Goal: Task Accomplishment & Management: Manage account settings

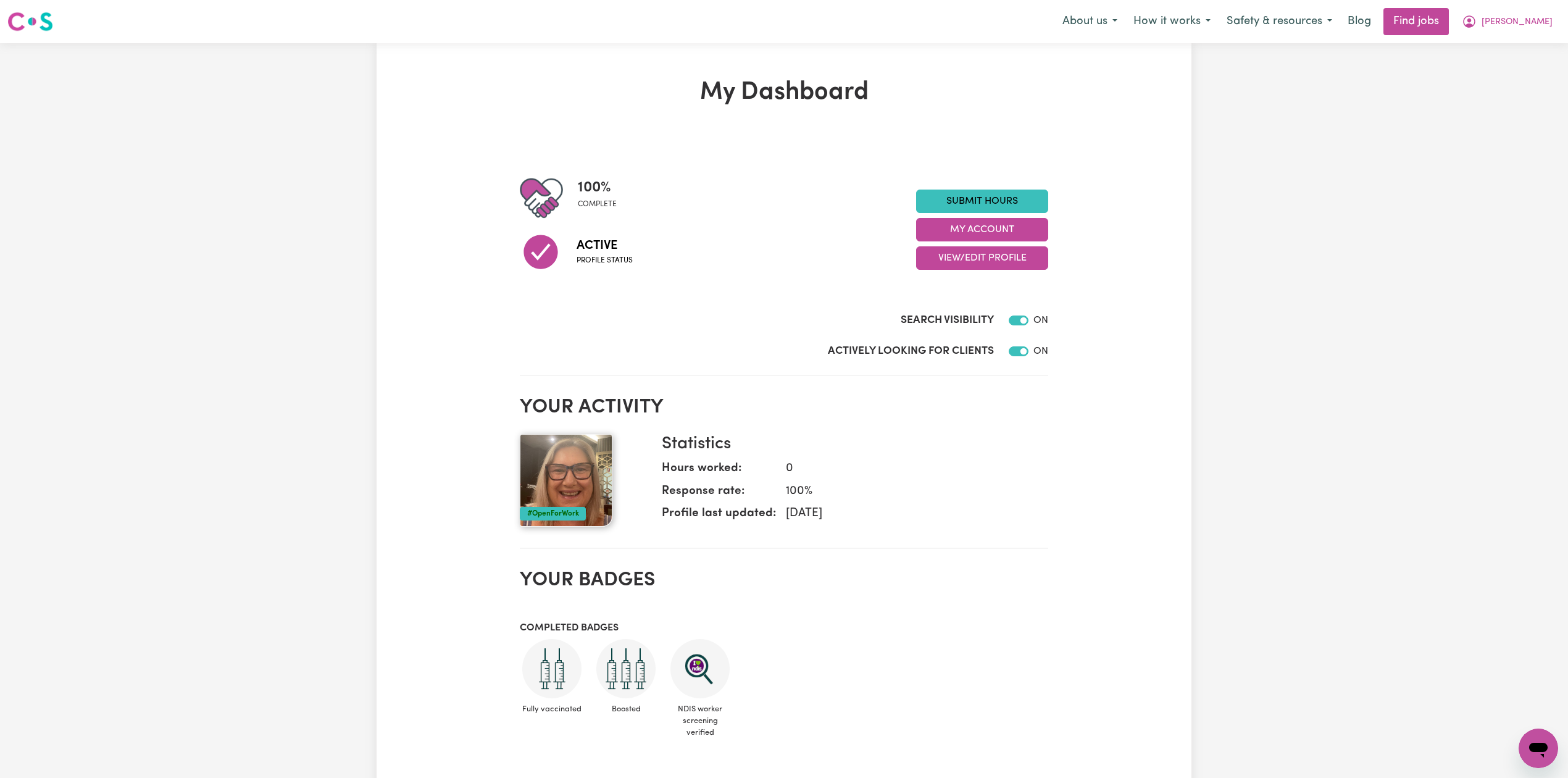
click at [942, 396] on h2 "Your activity" at bounding box center [784, 407] width 529 height 23
click at [963, 268] on button "View/Edit Profile" at bounding box center [983, 258] width 132 height 23
click at [946, 315] on link "Edit Profile" at bounding box center [974, 314] width 115 height 25
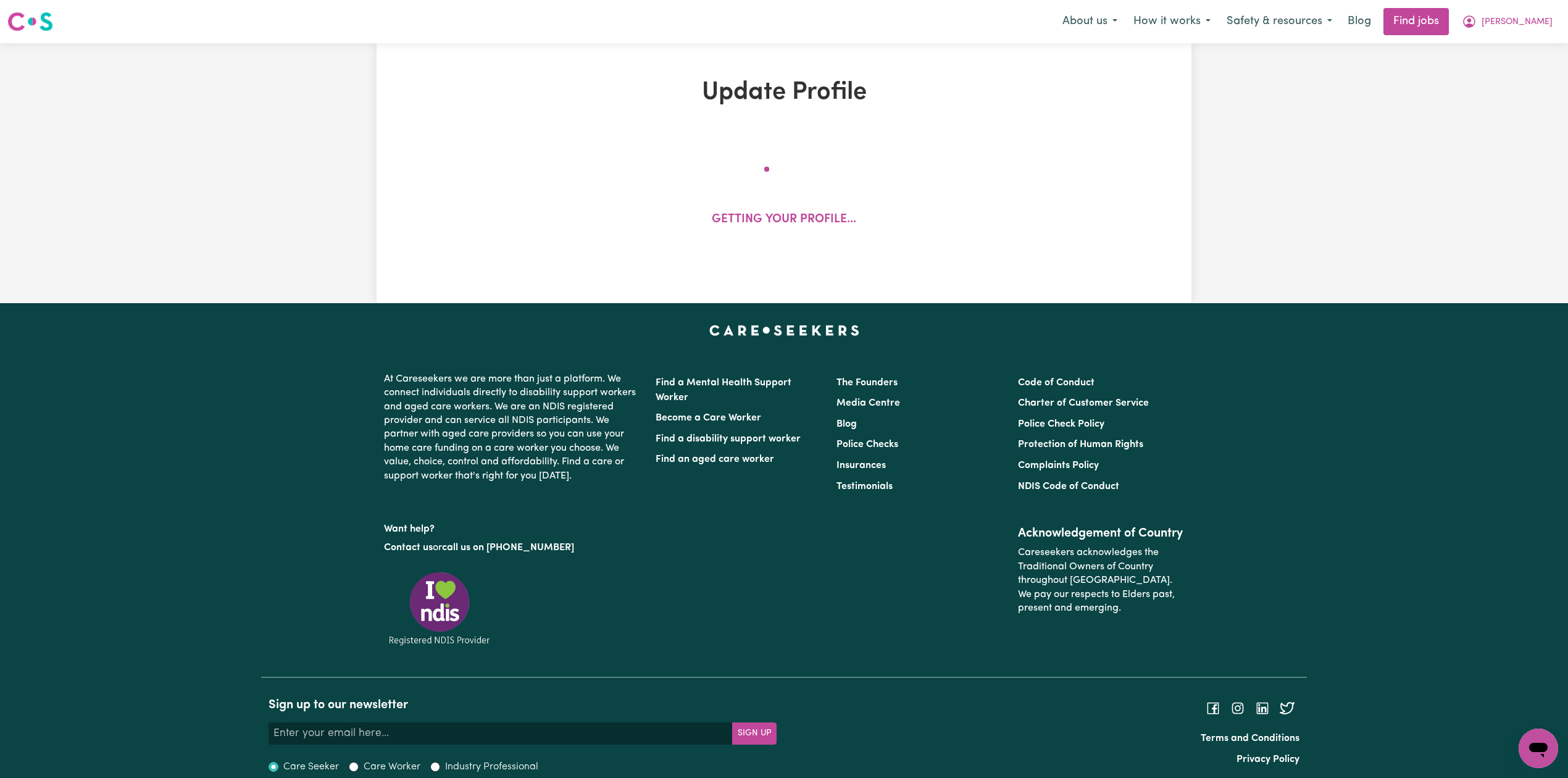
select select "[DEMOGRAPHIC_DATA]"
select select "[DEMOGRAPHIC_DATA] Citizen"
select select "Studying a healthcare related degree or qualification"
select select "50"
select select "75"
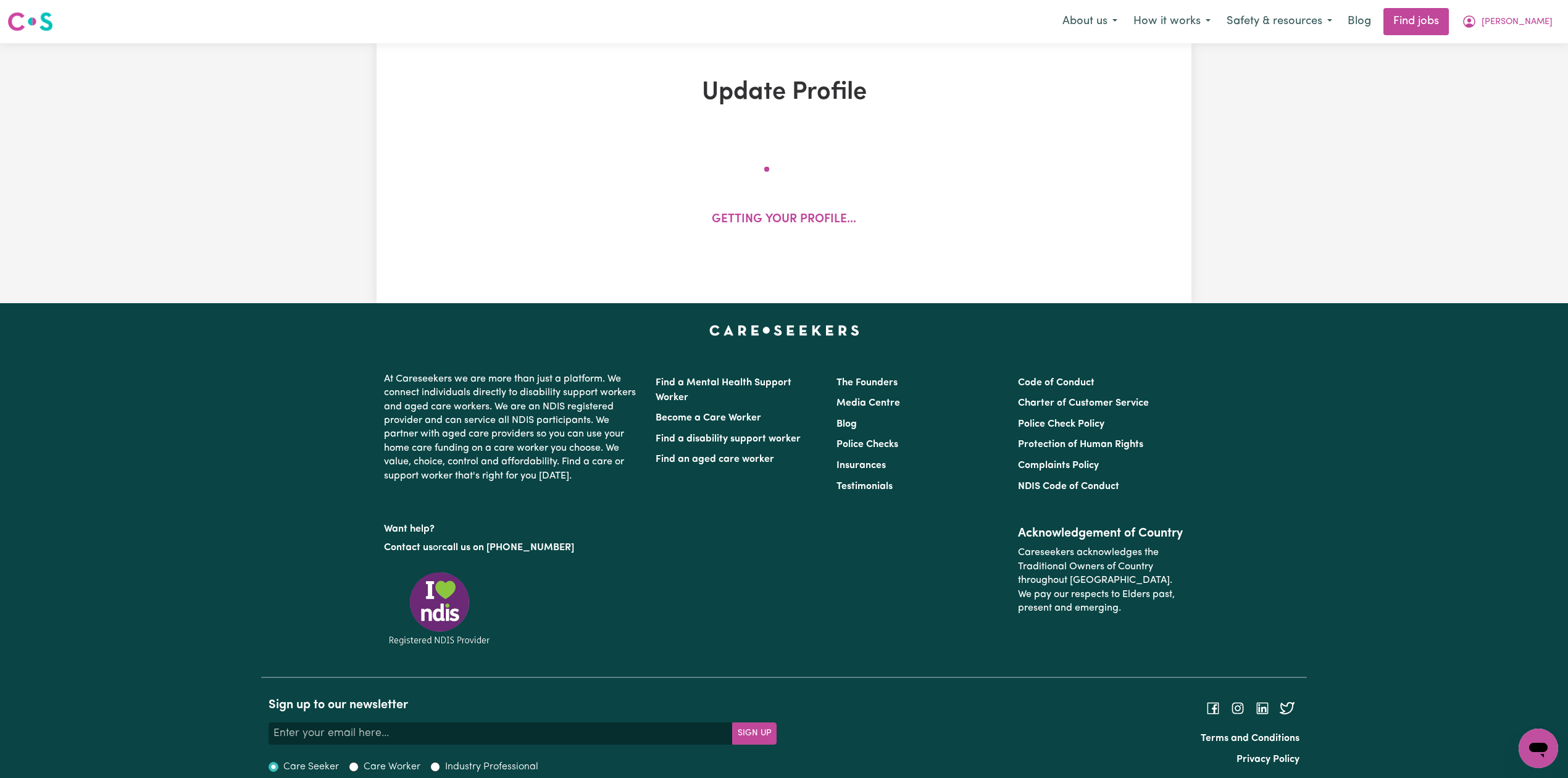
select select "110"
select select "120"
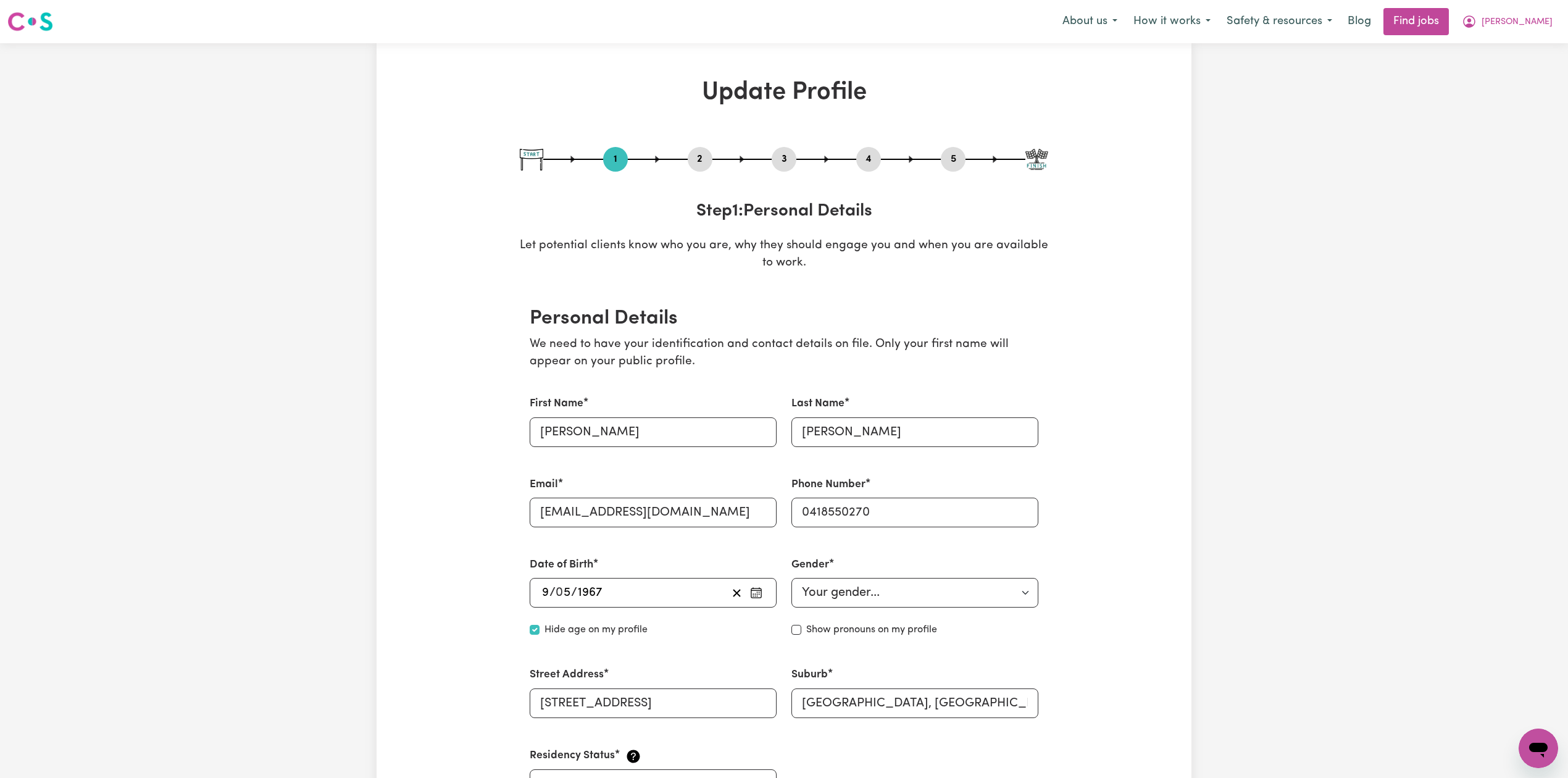
click at [792, 158] on button "3" at bounding box center [784, 160] width 25 height 16
select select "2019"
select select "2004"
select select "2017"
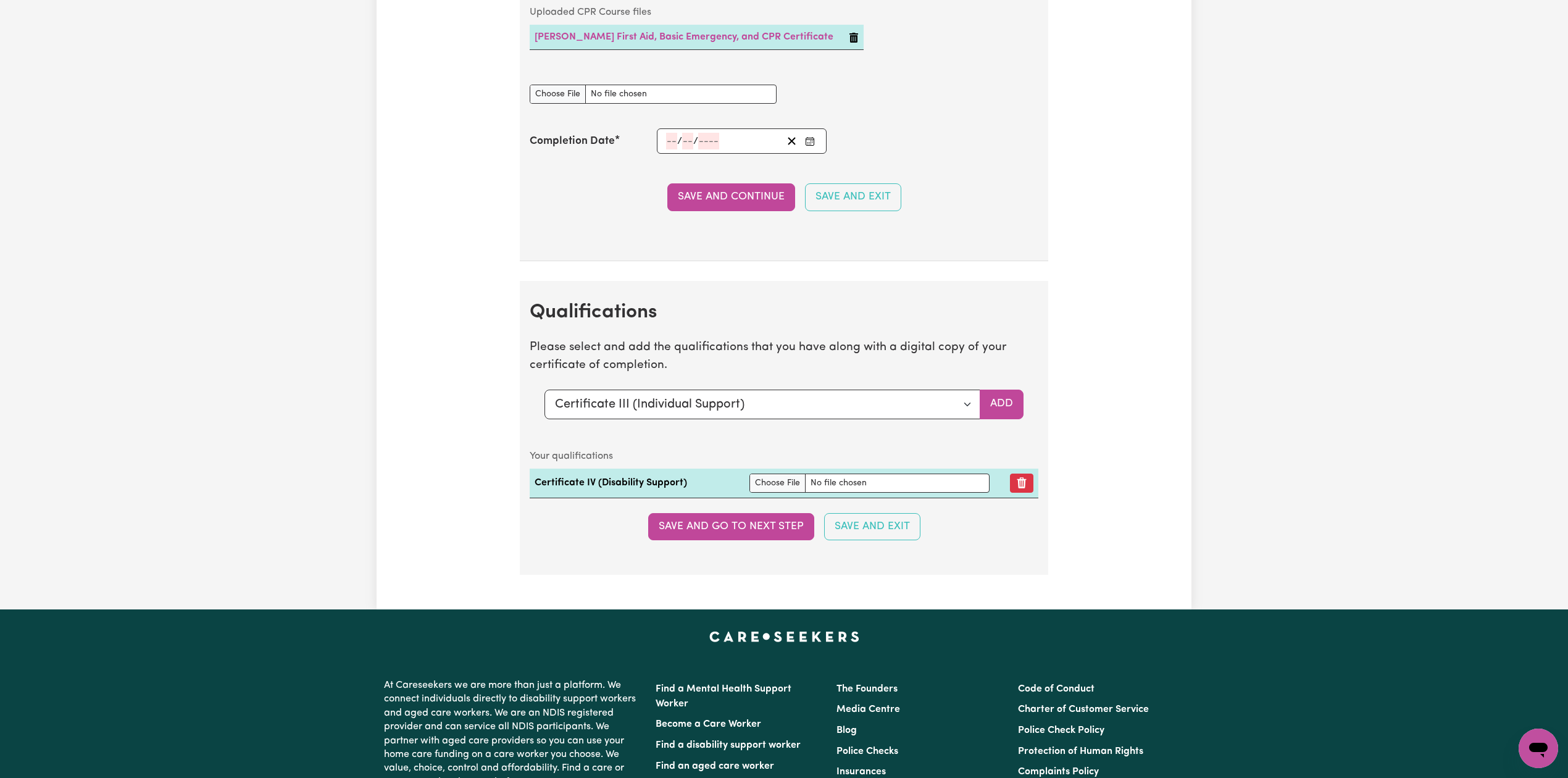
scroll to position [2905, 0]
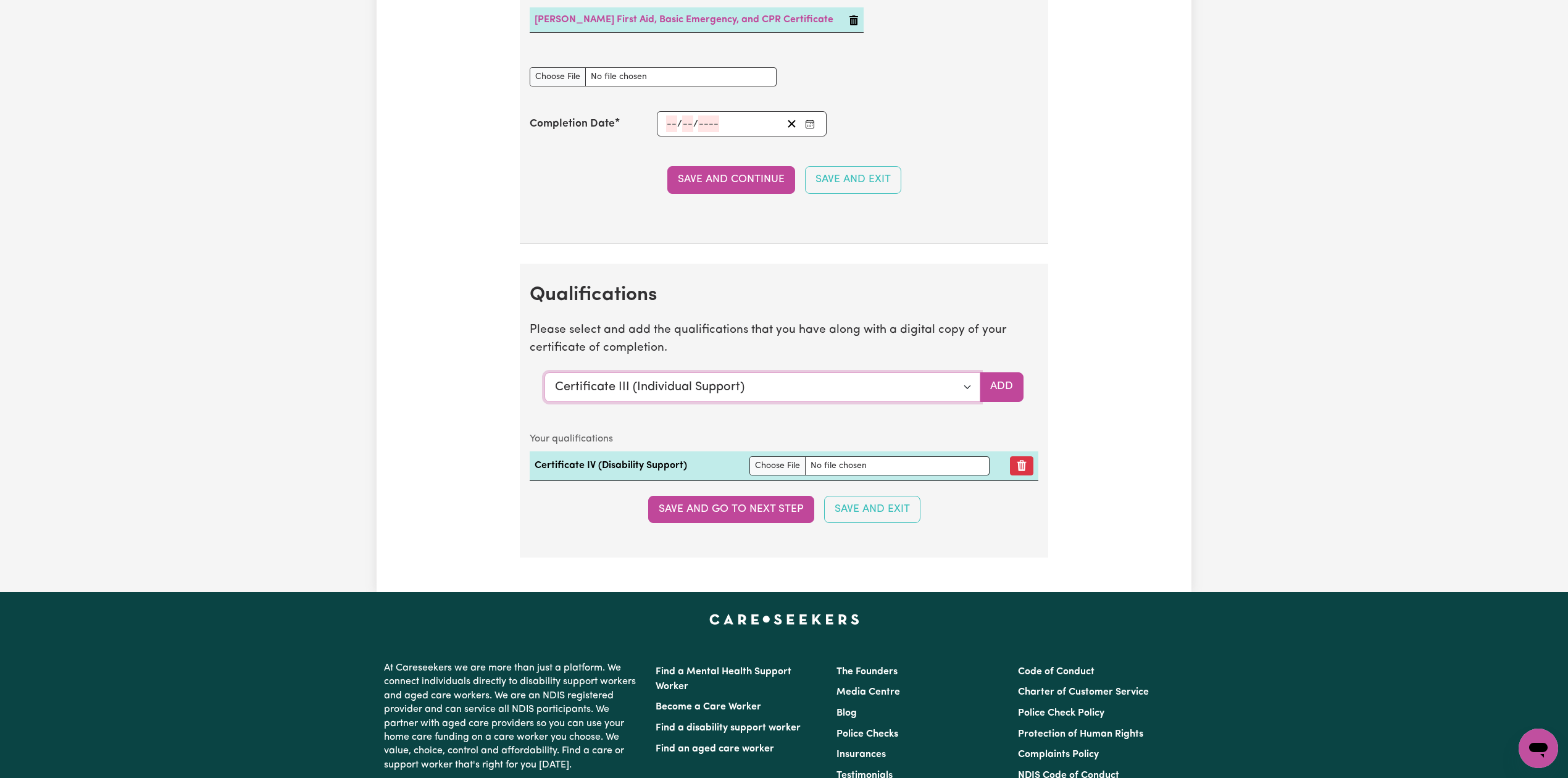
click at [946, 402] on select "Select a qualification to add... Certificate III (Individual Support) Certifica…" at bounding box center [762, 387] width 436 height 29
select select "Manual Handling"
click at [545, 386] on select "Select a qualification to add... Certificate III (Individual Support) Certifica…" at bounding box center [762, 387] width 436 height 29
click at [1017, 402] on button "Add" at bounding box center [1002, 387] width 44 height 29
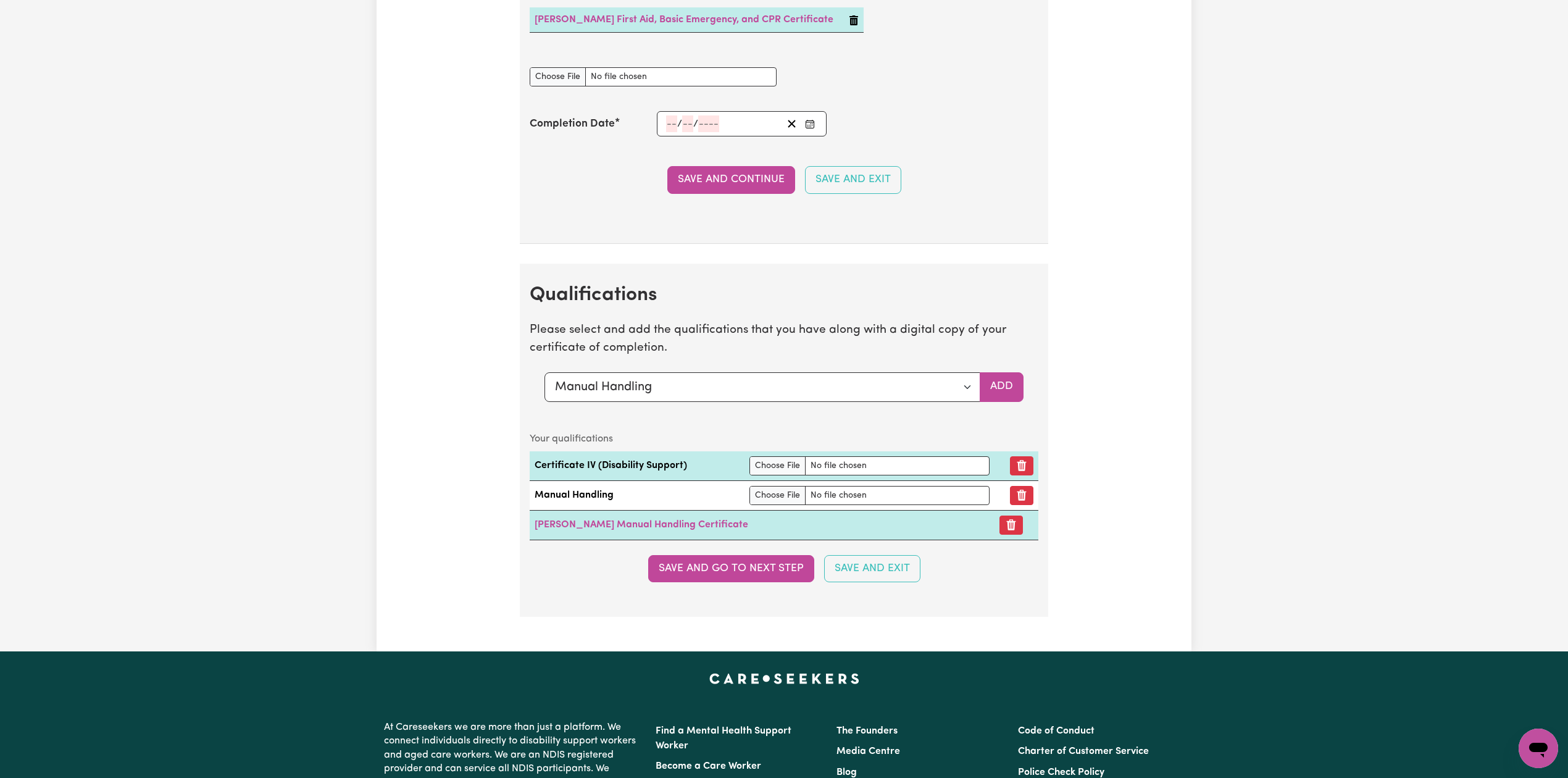
scroll to position [2987, 0]
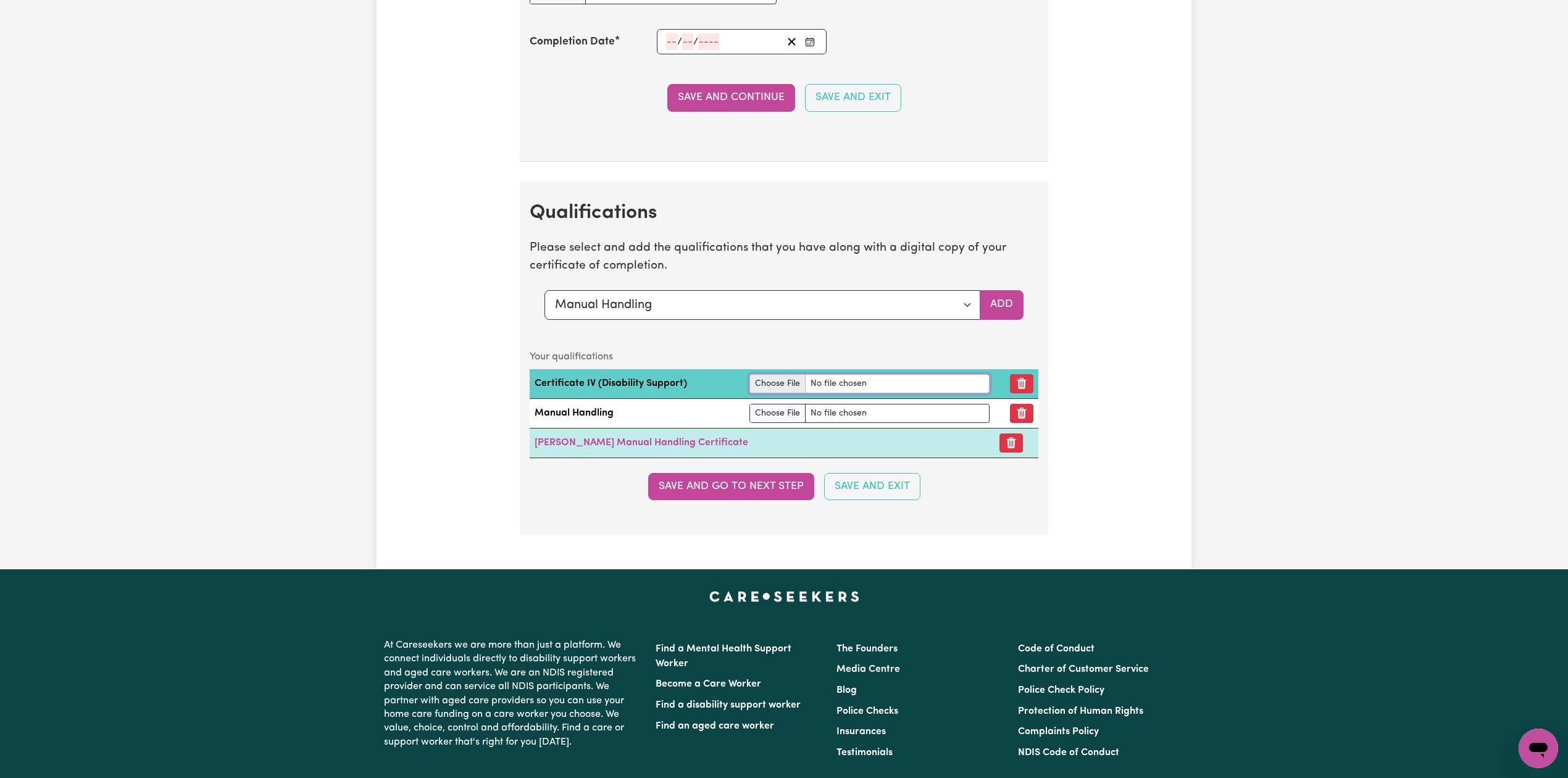
click at [764, 393] on input "file" at bounding box center [869, 384] width 240 height 19
type input "C:\fakepath\41206_1702879946349_Leann [PERSON_NAME] Certificates IV in Disabili…"
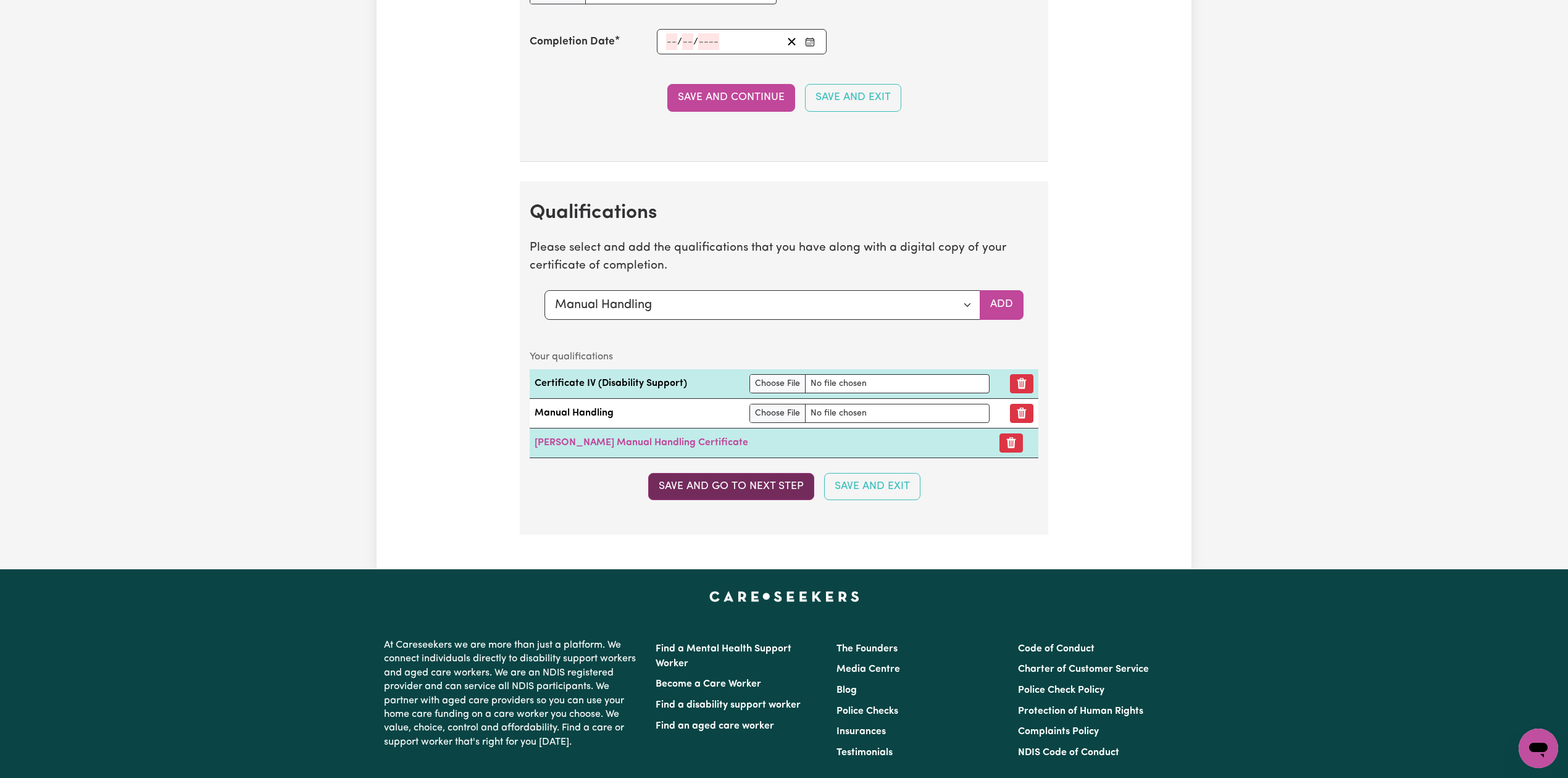
click at [727, 500] on button "Save and go to next step" at bounding box center [731, 487] width 166 height 27
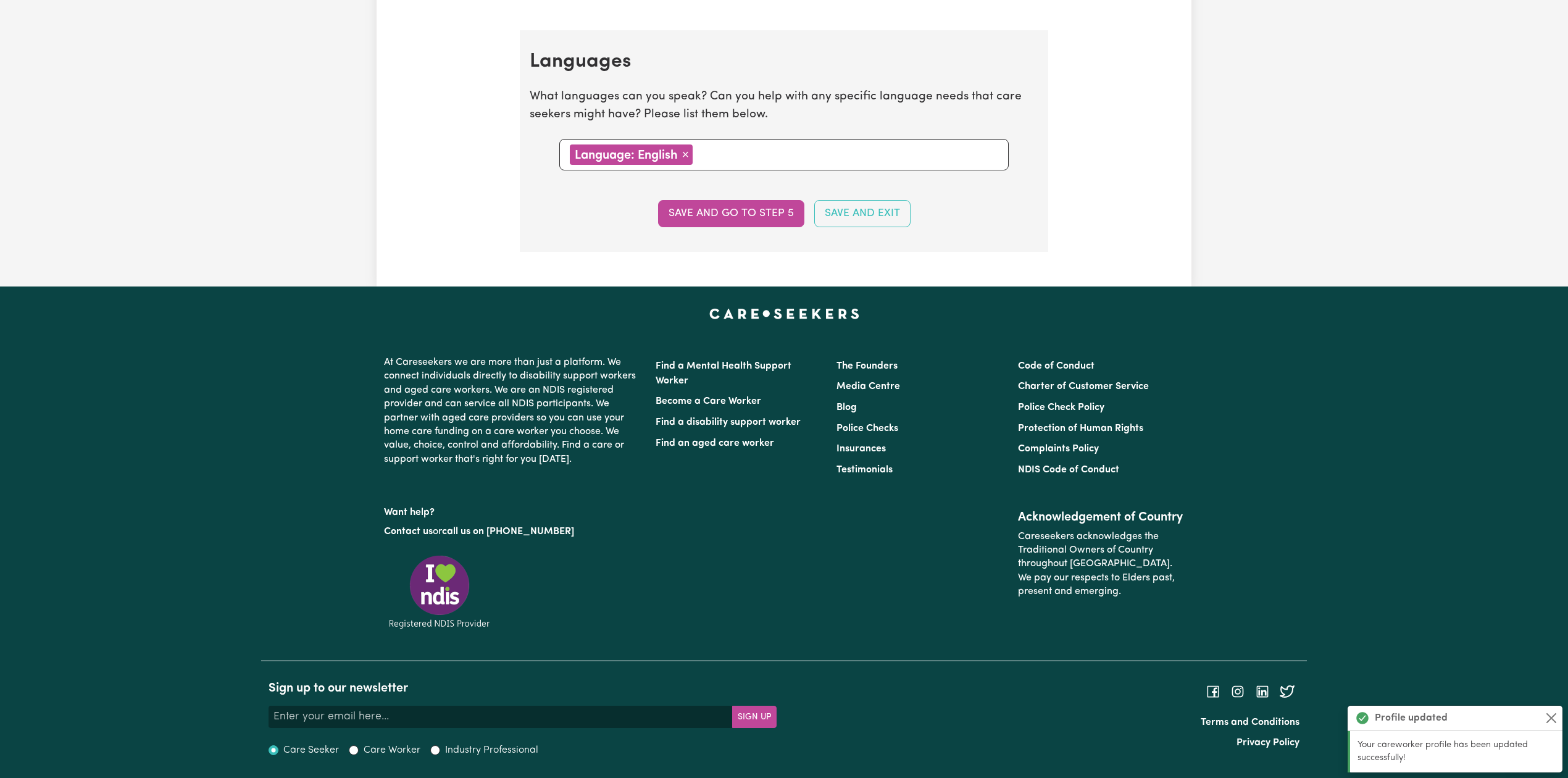
scroll to position [0, 0]
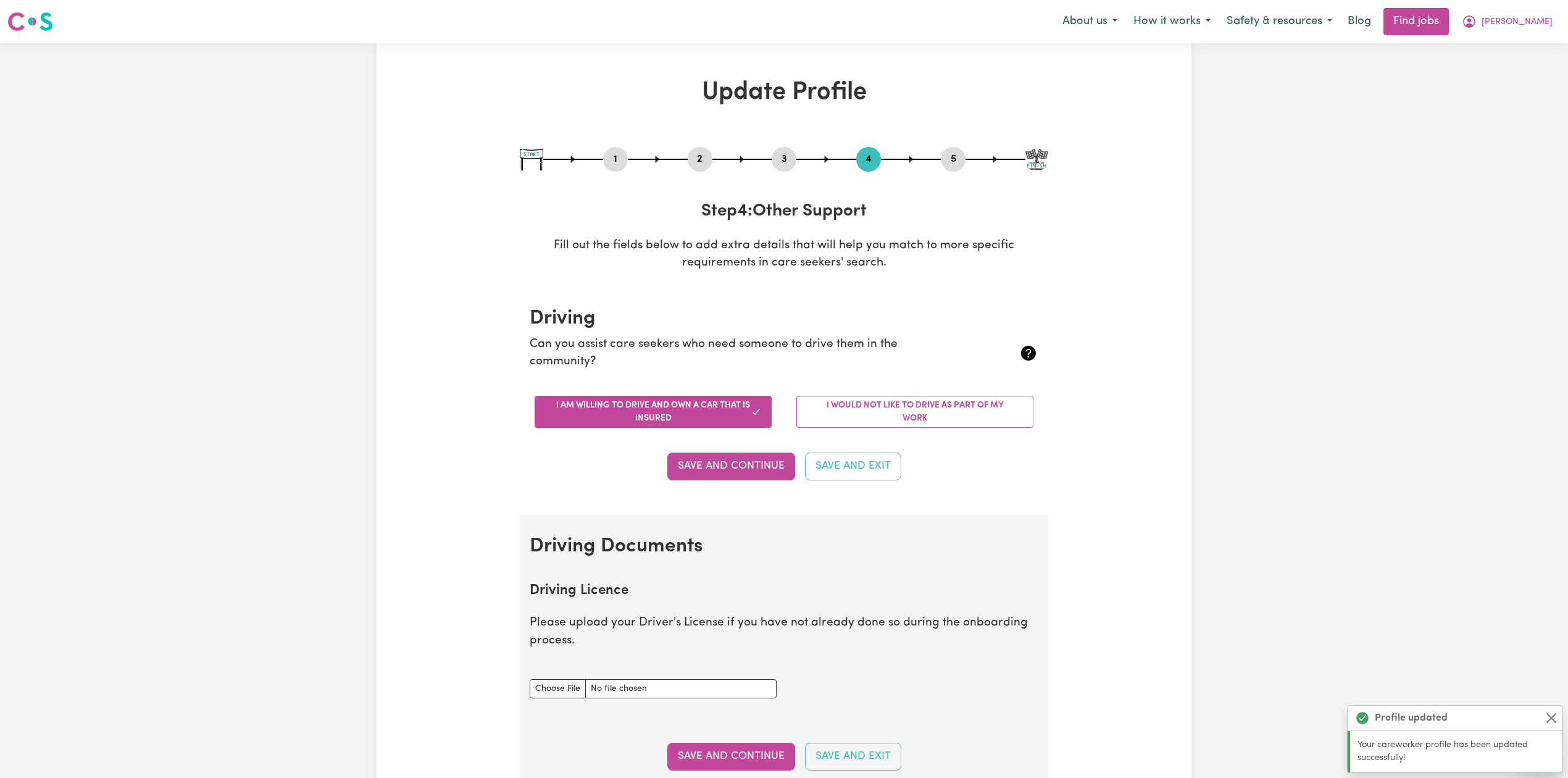
click at [783, 154] on button "3" at bounding box center [784, 160] width 25 height 16
select select "2019"
select select "2004"
select select "2017"
select select "Certificate III (Individual Support)"
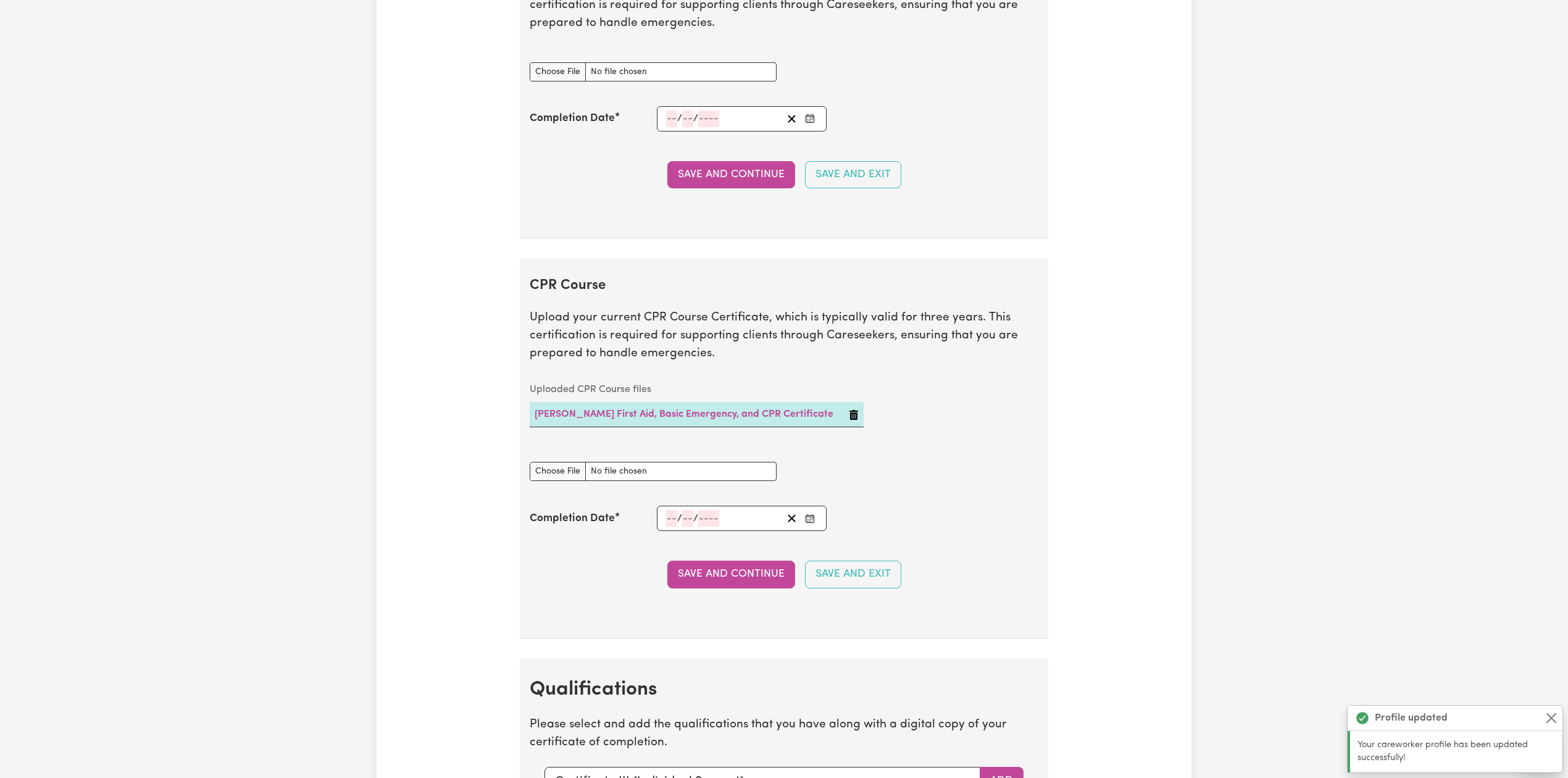
scroll to position [2496, 0]
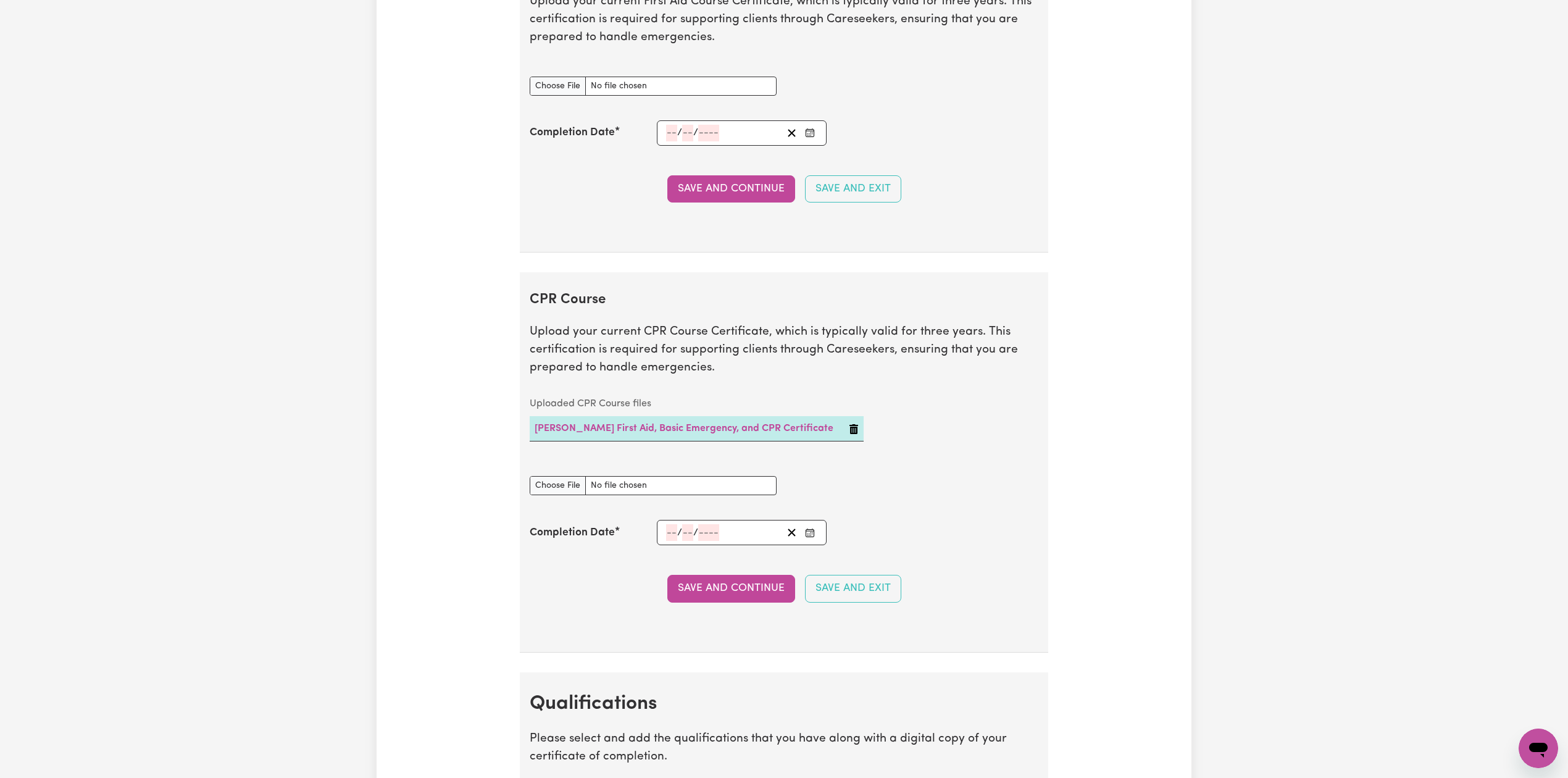
click at [805, 138] on icon "Enter the Completion Date of your First Aid Course" at bounding box center [810, 132] width 10 height 10
click at [781, 14] on span "[DATE]" at bounding box center [765, 8] width 31 height 10
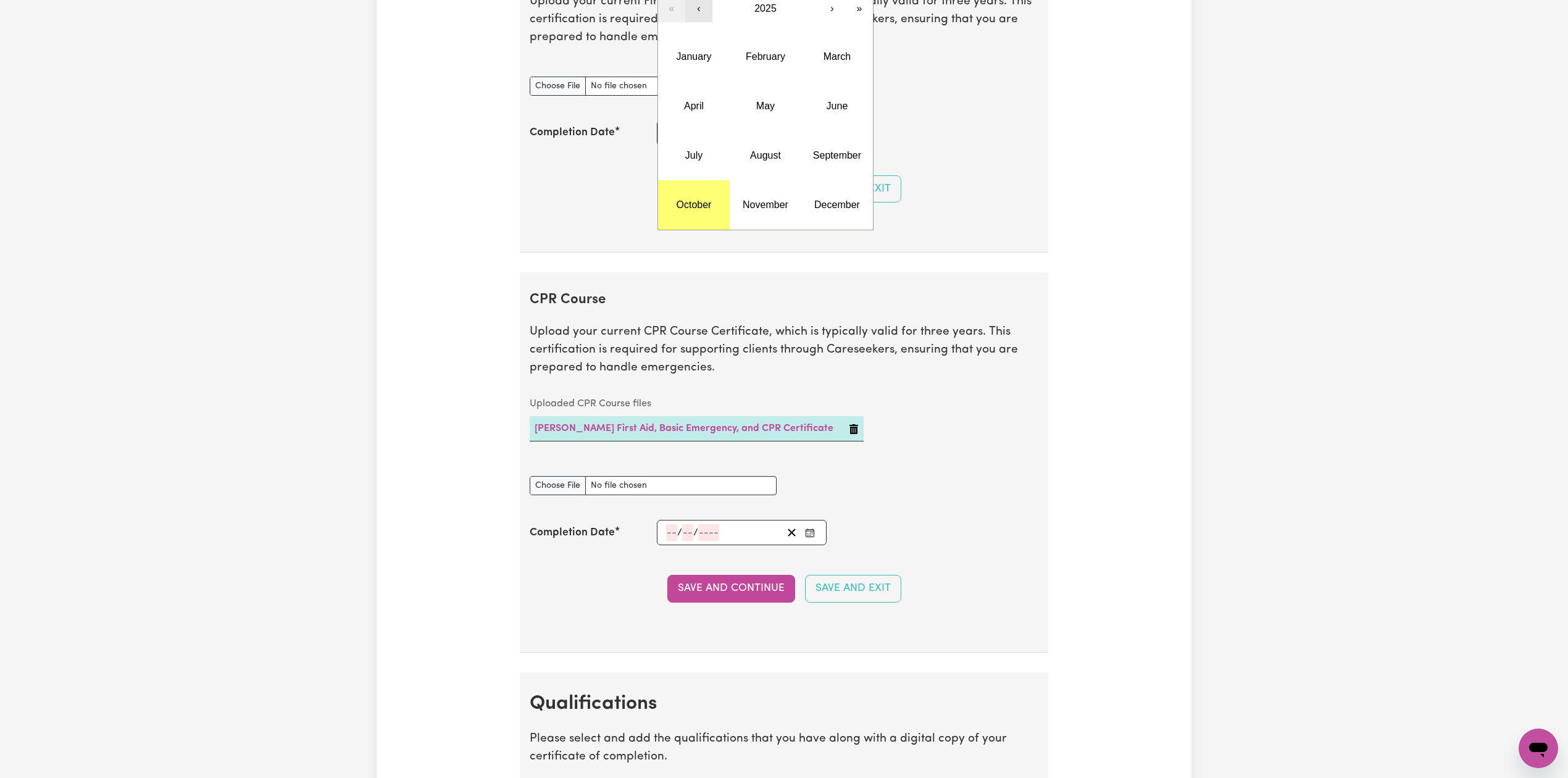
click at [692, 18] on button "‹" at bounding box center [699, 9] width 27 height 27
click at [679, 210] on abbr "October" at bounding box center [695, 204] width 35 height 10
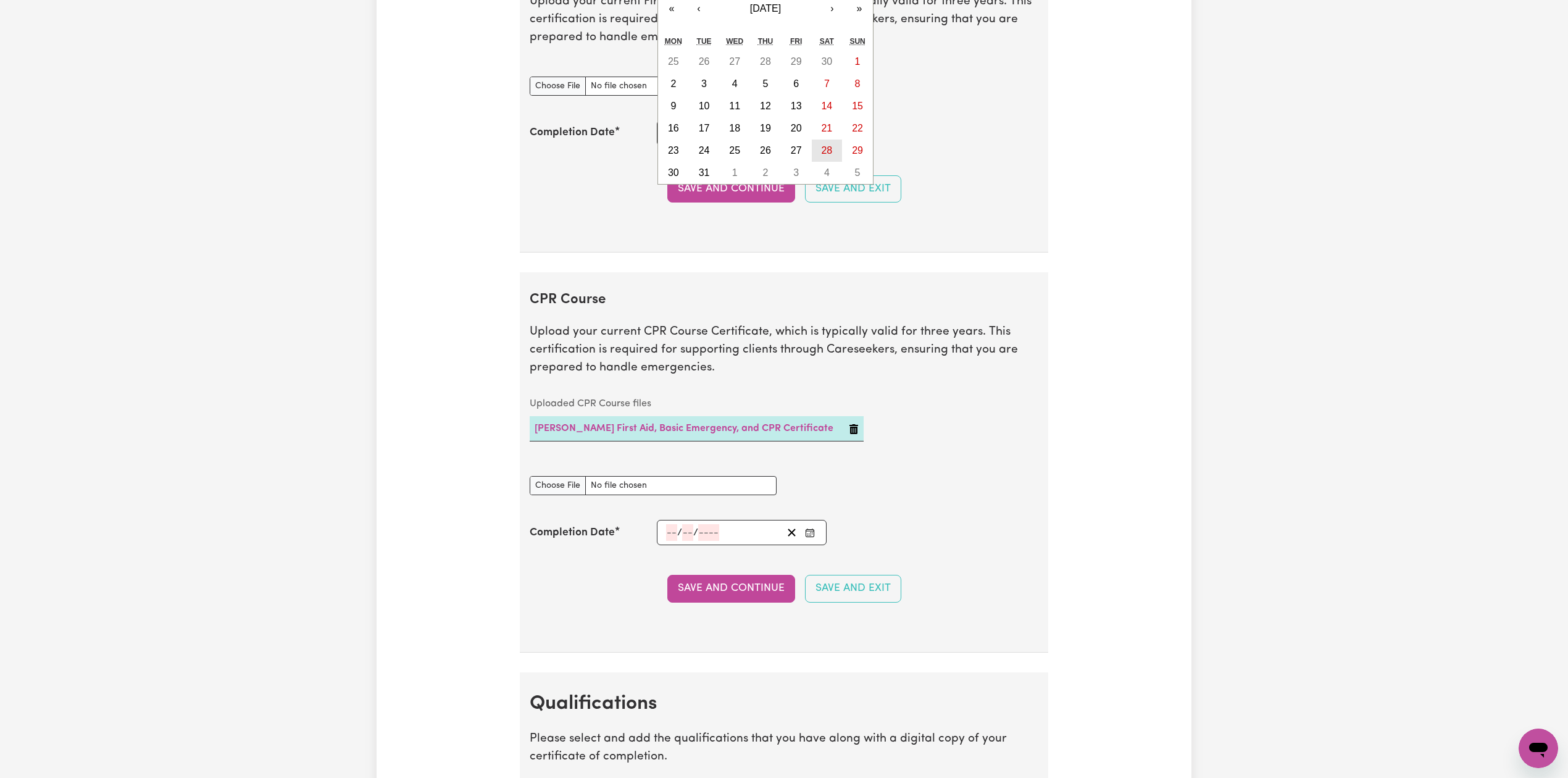
click at [815, 158] on button "28" at bounding box center [827, 150] width 31 height 23
type input "[DATE]"
type input "28"
type input "10"
type input "2023"
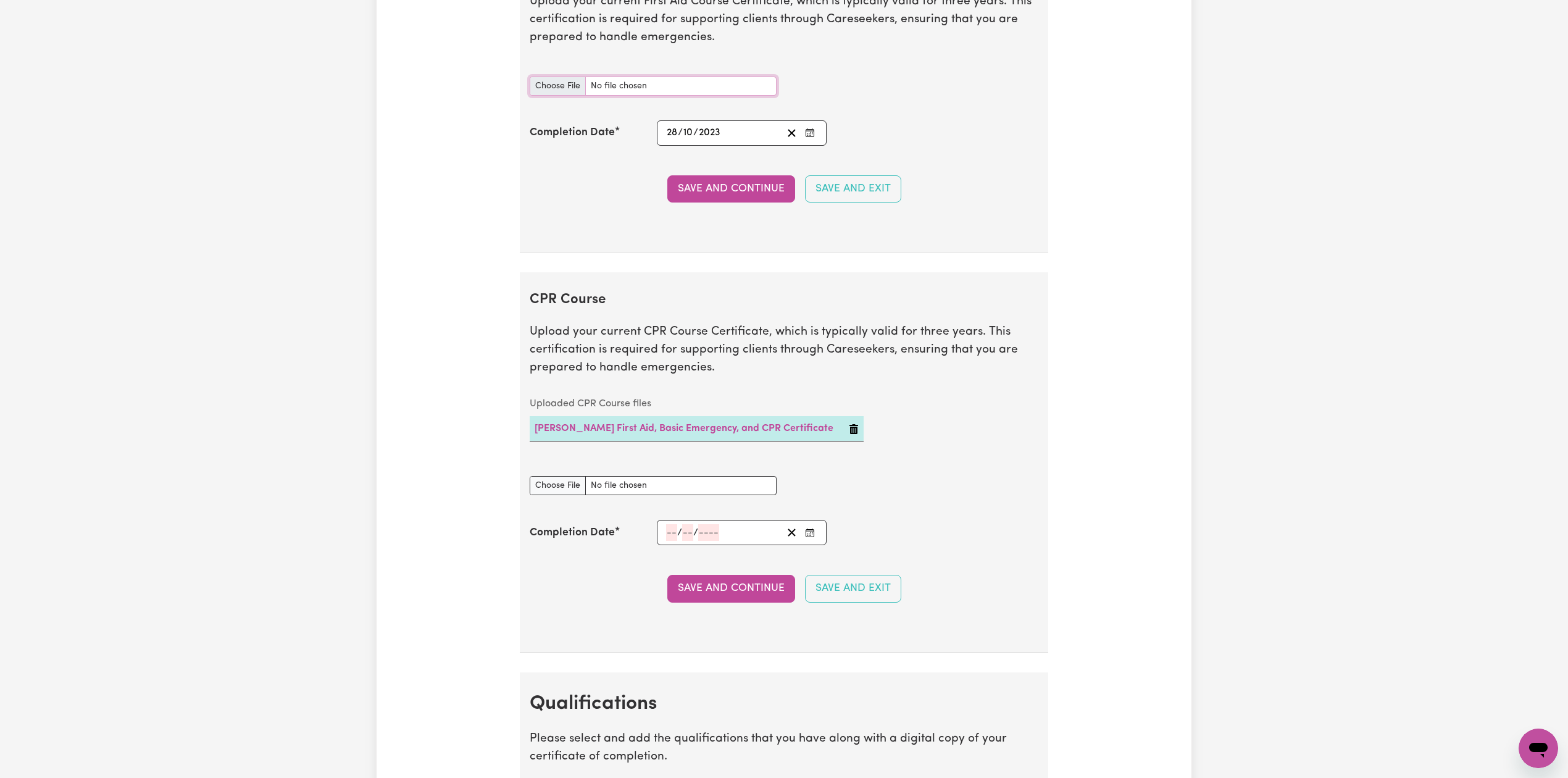
click at [549, 95] on input "First Aid Course document" at bounding box center [653, 86] width 247 height 19
type input "C:\fakepath\41206_1702880005580_Leann [PERSON_NAME] First Aid, Basic Emergency,…"
click at [712, 198] on button "Save and Continue" at bounding box center [731, 189] width 128 height 27
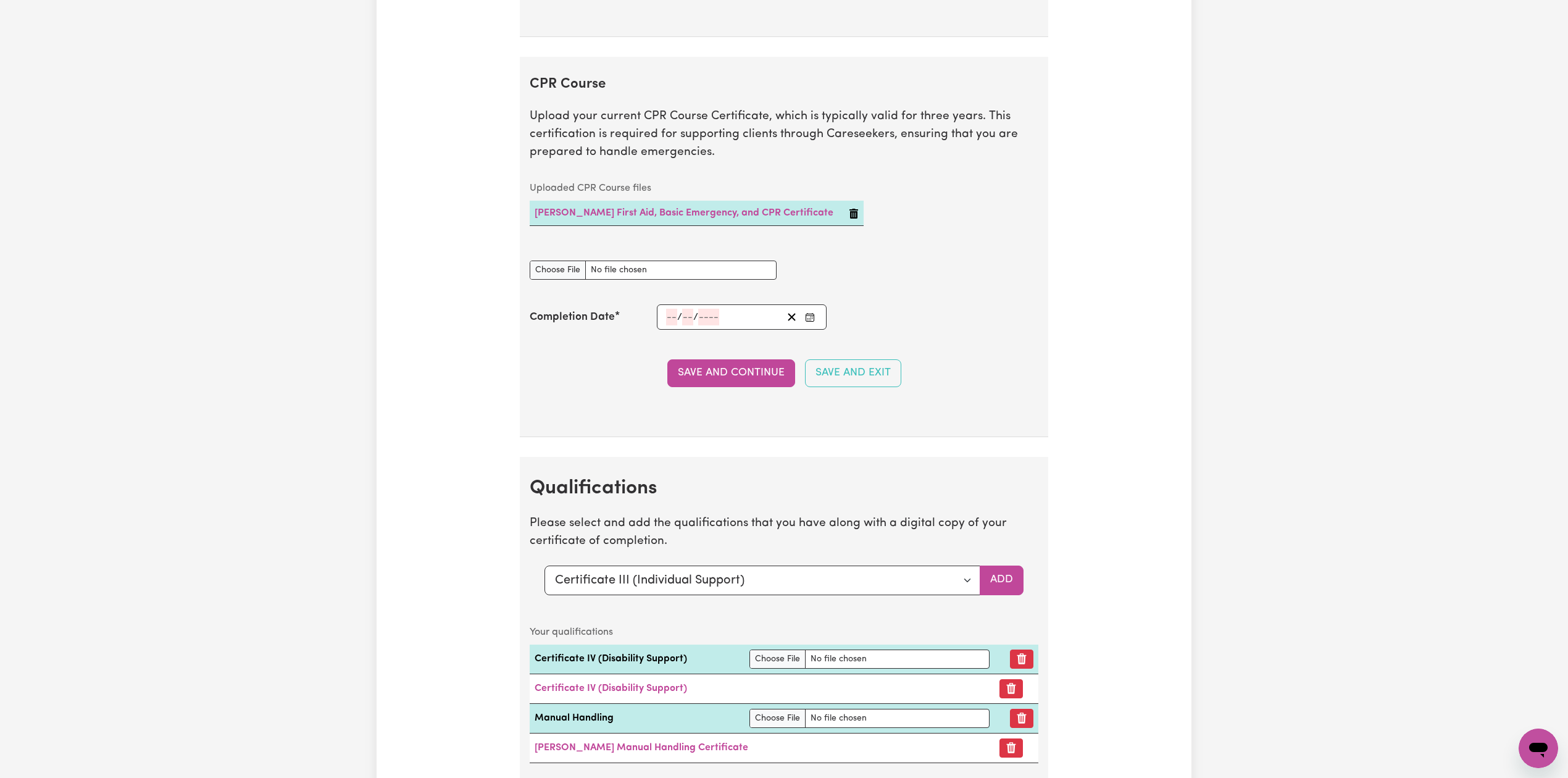
scroll to position [2945, 0]
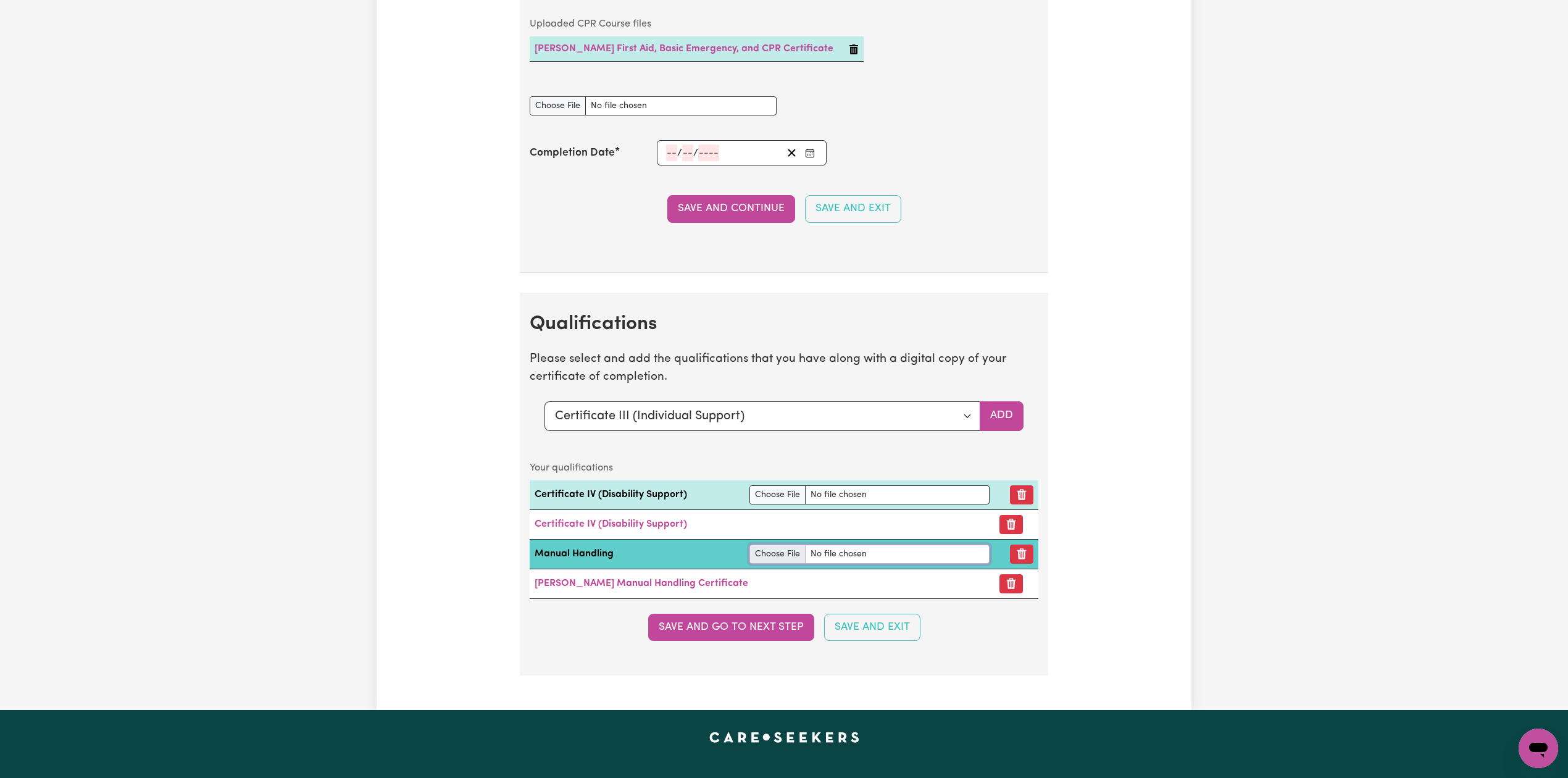
click at [774, 564] on input "file" at bounding box center [869, 554] width 240 height 19
type input "C:\fakepath\41206_1702880041215_Leann [PERSON_NAME] Manual Handling Certificate…"
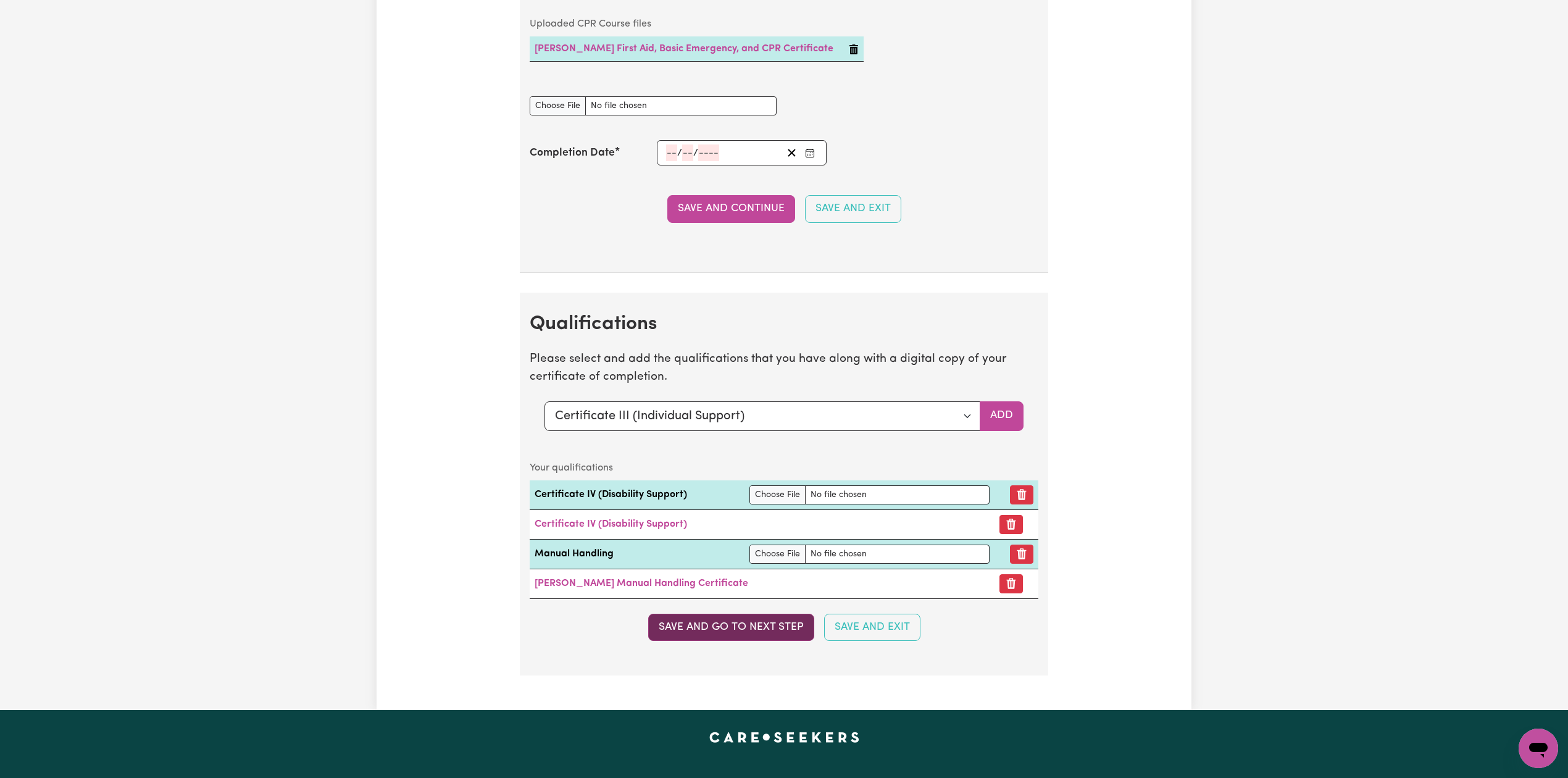
drag, startPoint x: 717, startPoint y: 665, endPoint x: 726, endPoint y: 652, distance: 15.8
click at [718, 665] on section "Qualifications Please select and add the qualifications that you have along wit…" at bounding box center [784, 484] width 529 height 383
click at [726, 641] on button "Save and go to next step" at bounding box center [731, 627] width 166 height 27
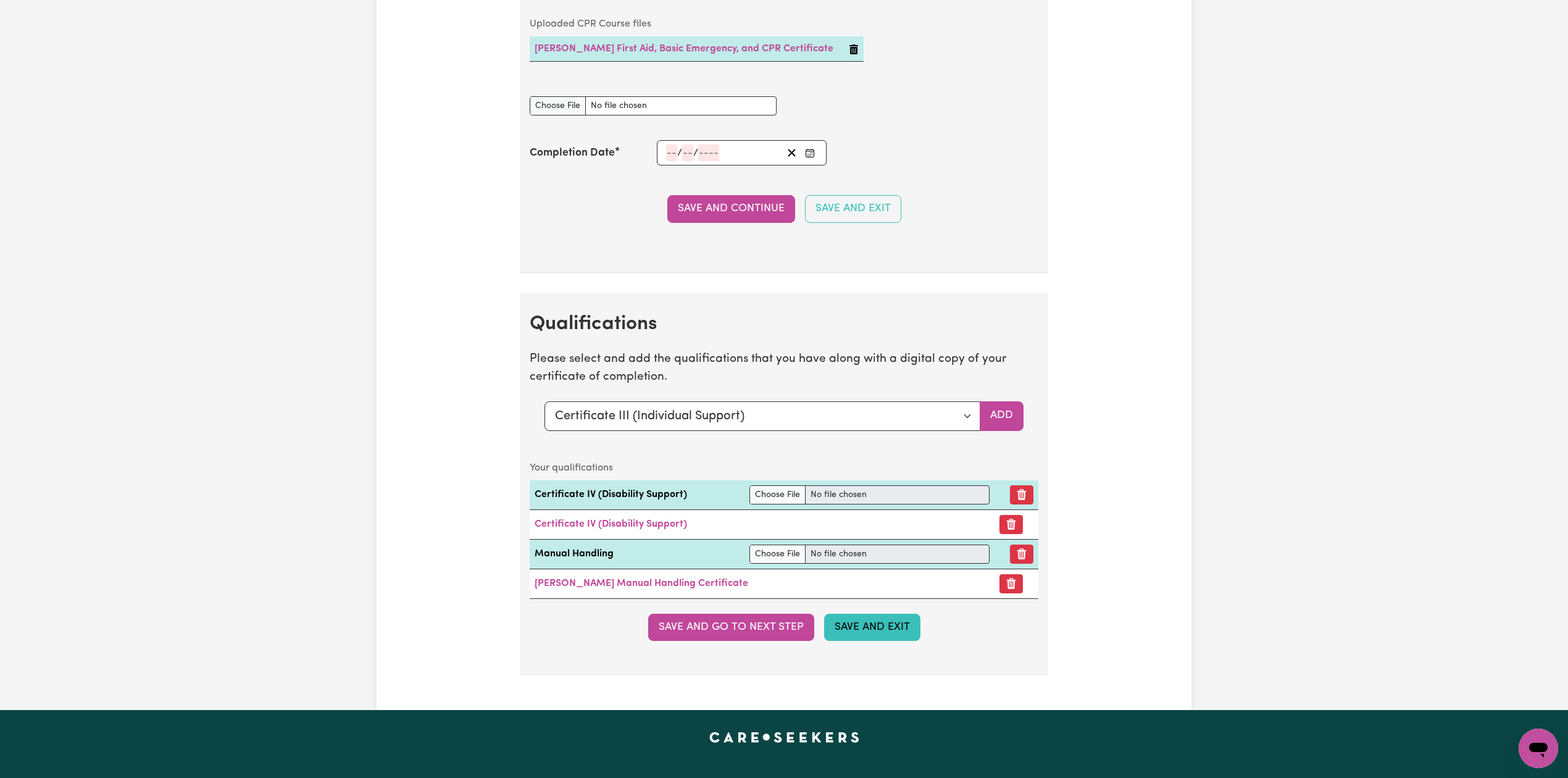
click at [862, 639] on button "Save and Exit" at bounding box center [872, 627] width 96 height 27
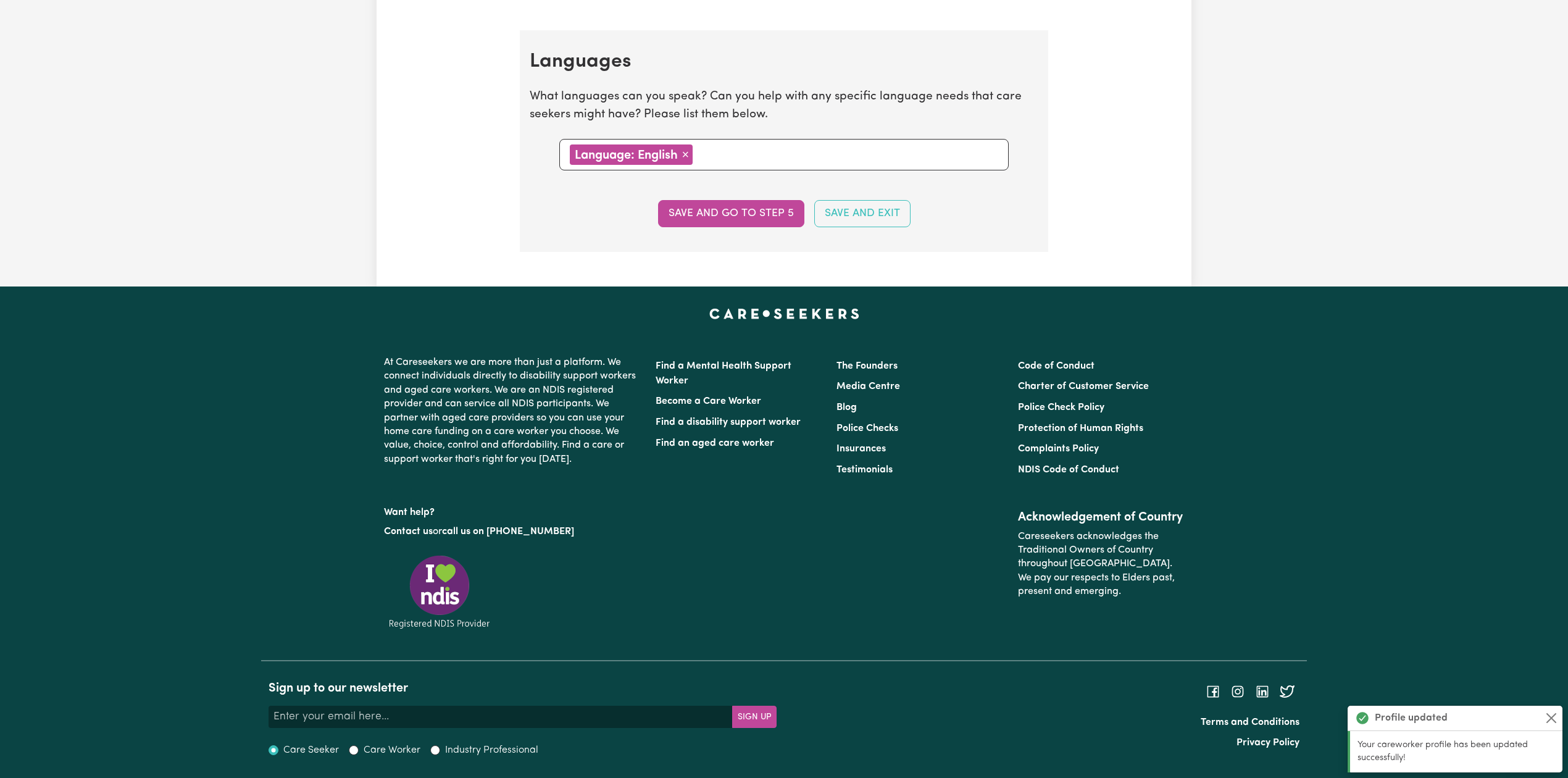
scroll to position [0, 0]
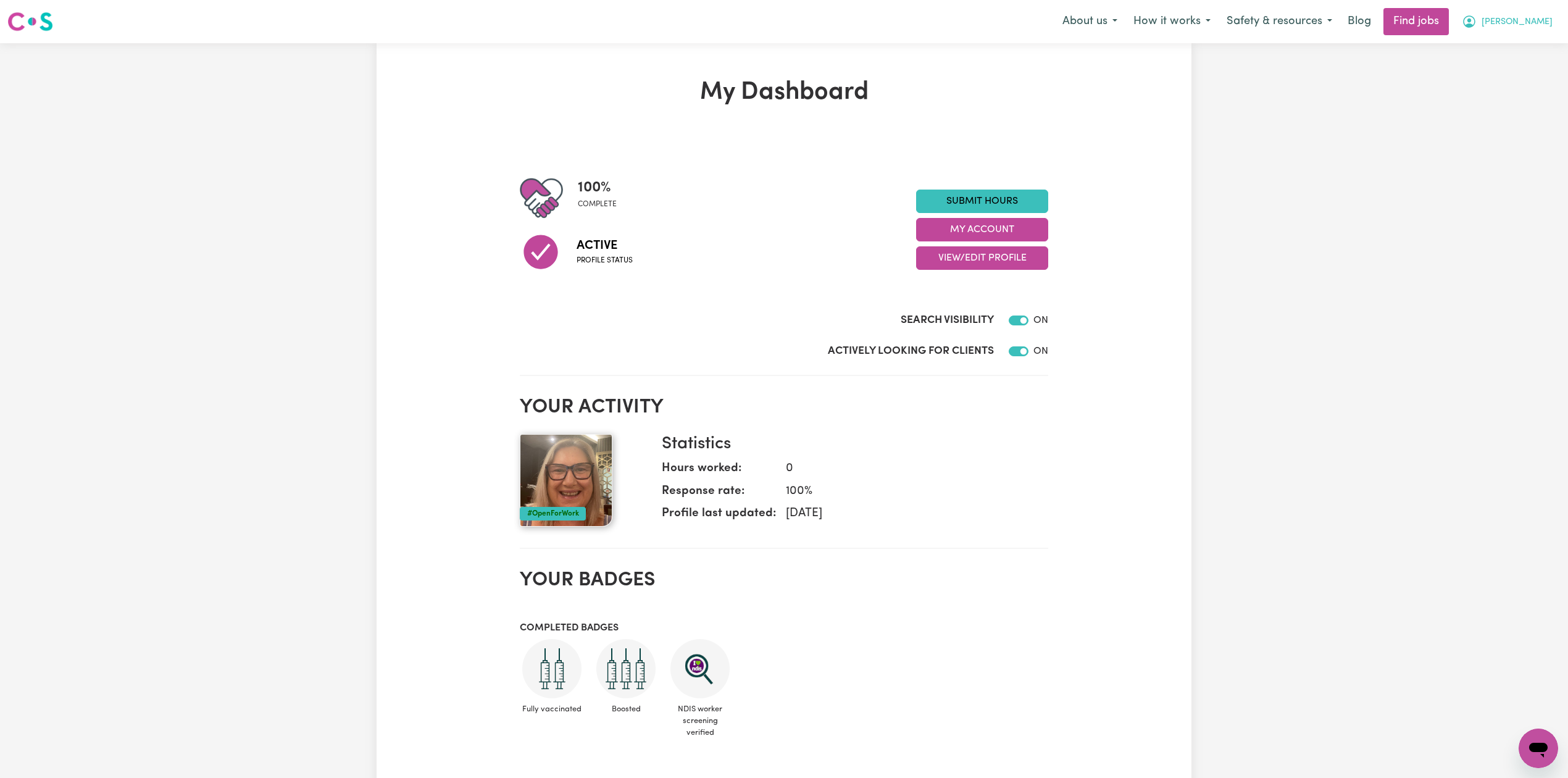
click at [1545, 16] on span "[PERSON_NAME]" at bounding box center [1518, 23] width 71 height 14
click at [1520, 93] on link "Logout" at bounding box center [1511, 94] width 98 height 23
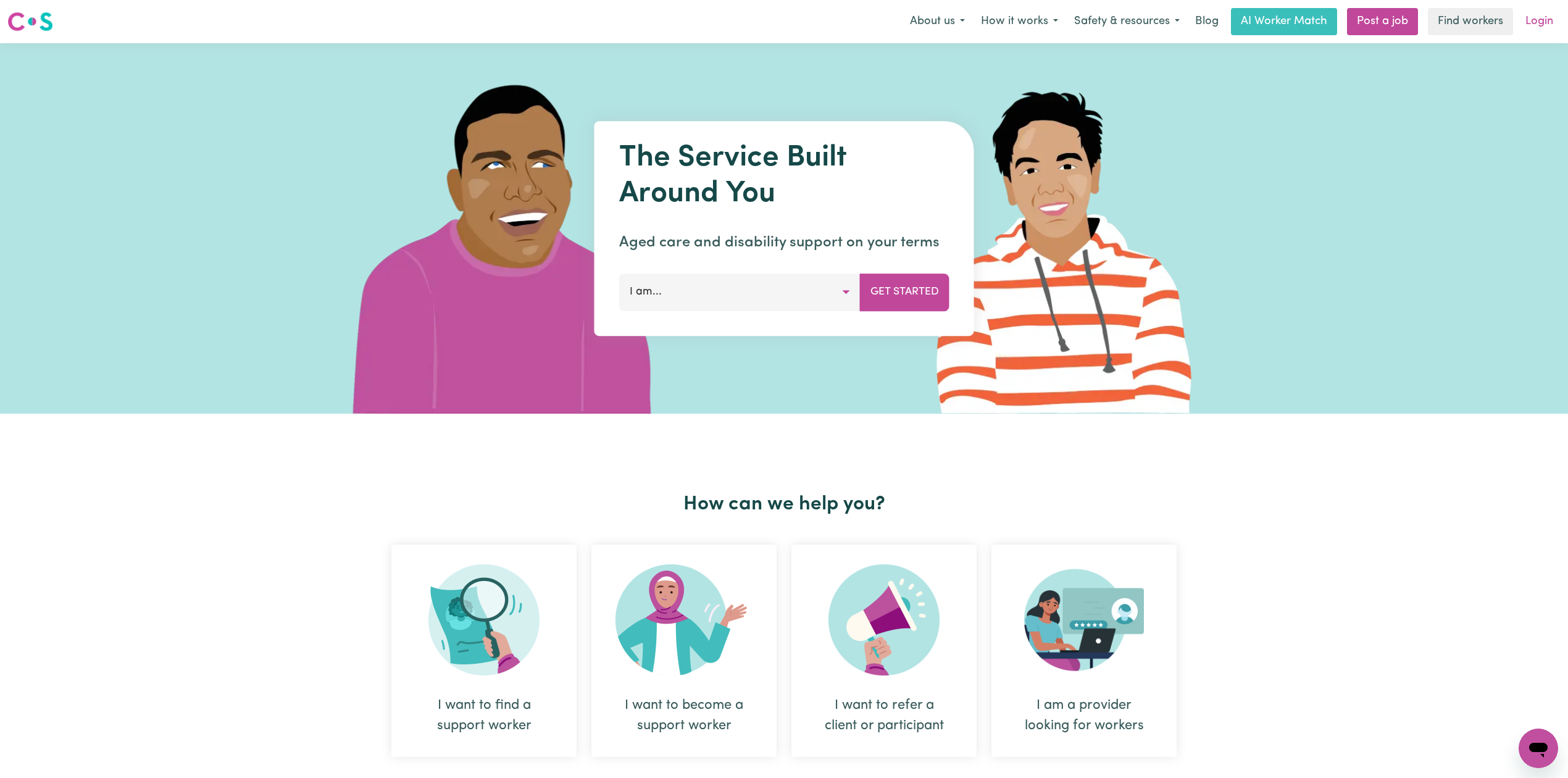
click at [1530, 33] on link "Login" at bounding box center [1539, 22] width 42 height 27
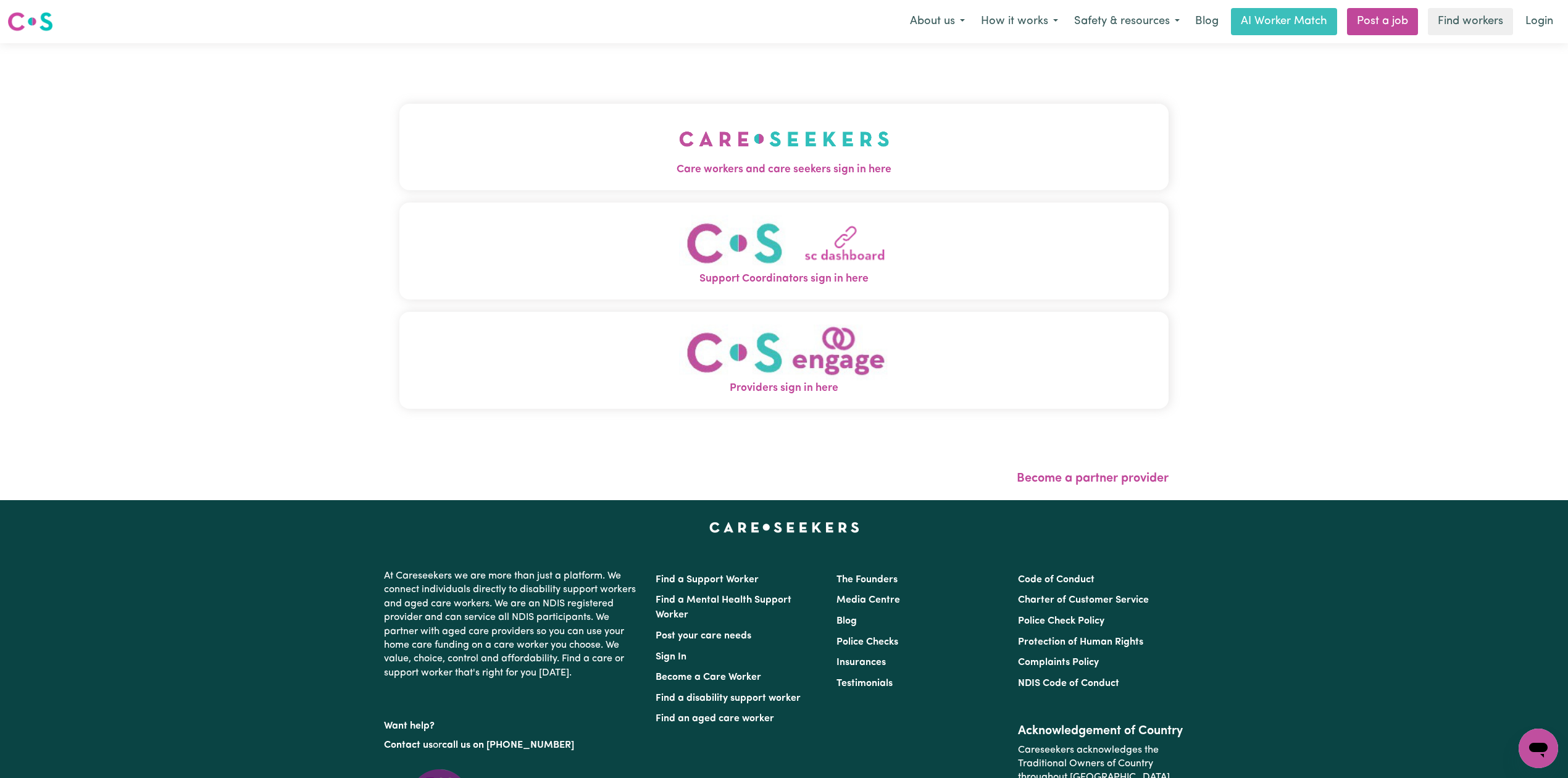
click at [468, 104] on button "Care workers and care seekers sign in here" at bounding box center [783, 147] width 769 height 87
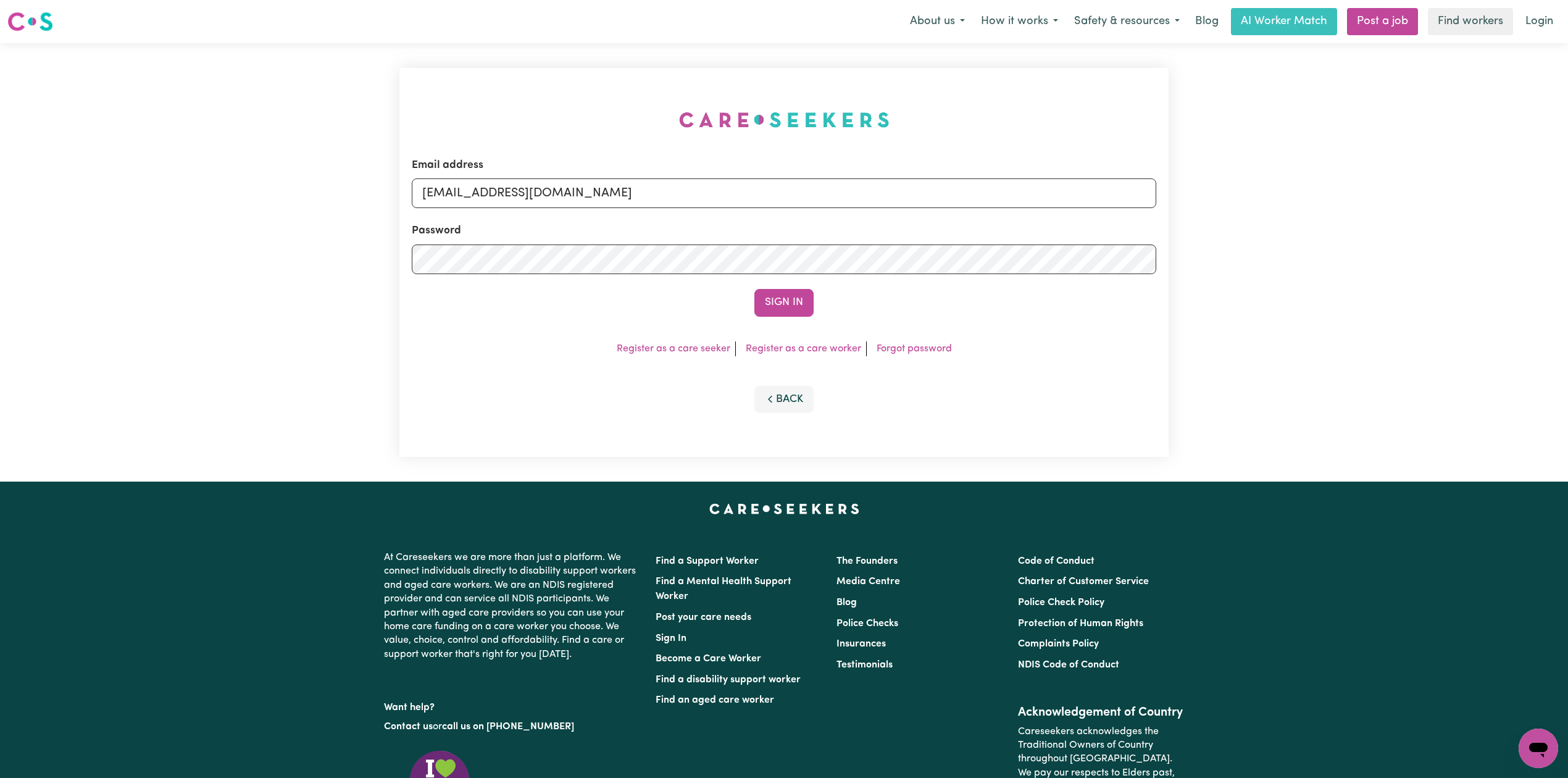
drag, startPoint x: 425, startPoint y: 186, endPoint x: 477, endPoint y: 179, distance: 52.5
click at [438, 190] on div "Email address [EMAIL_ADDRESS][DOMAIN_NAME] Password Sign In Register as a care …" at bounding box center [783, 263] width 769 height 389
drag, startPoint x: 477, startPoint y: 179, endPoint x: 480, endPoint y: 186, distance: 7.6
click at [477, 179] on input "[EMAIL_ADDRESS][DOMAIN_NAME]" at bounding box center [784, 193] width 744 height 29
drag, startPoint x: 484, startPoint y: 188, endPoint x: 835, endPoint y: 210, distance: 351.7
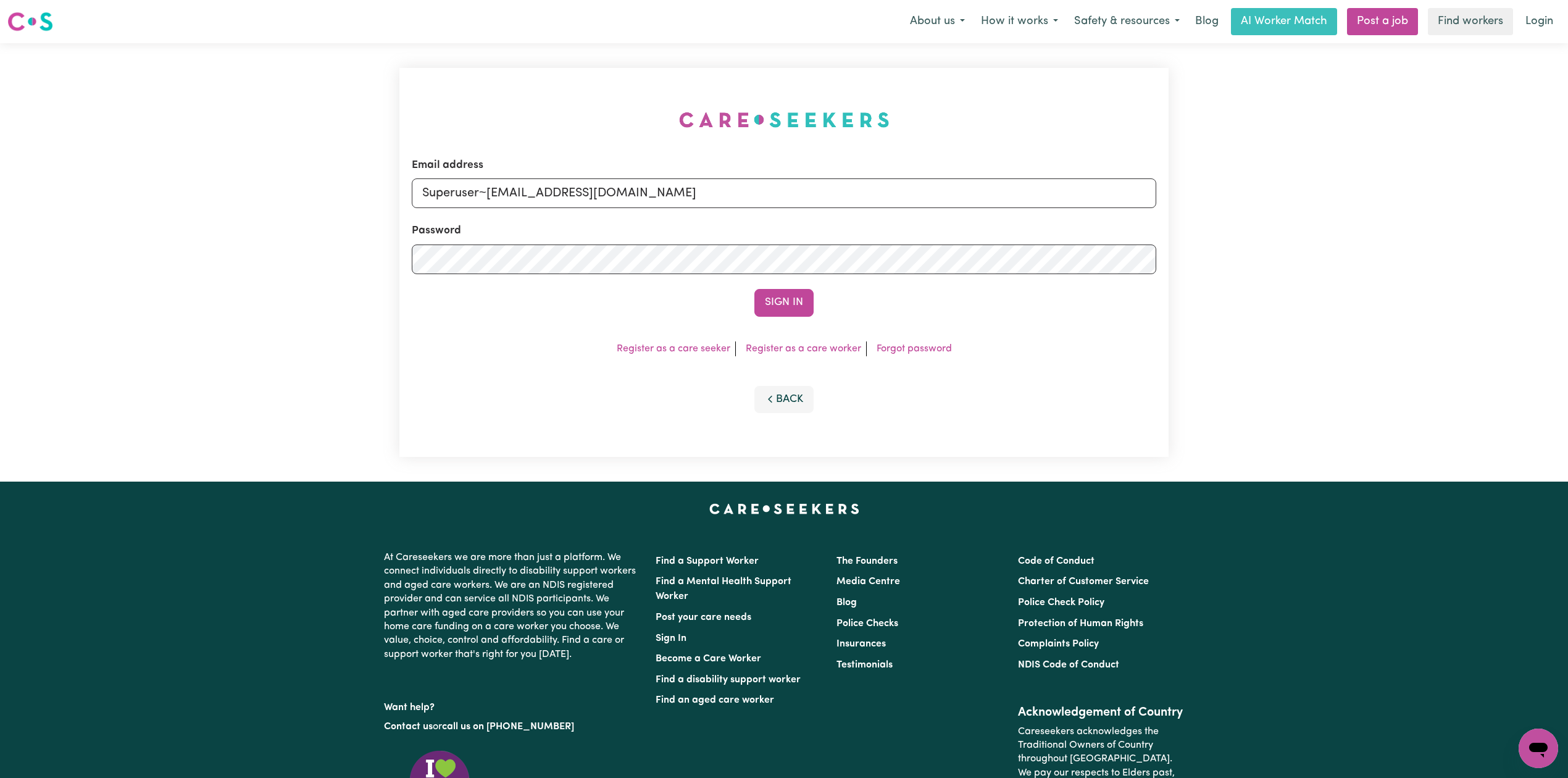
click at [835, 209] on form "Email address Superuser~[EMAIL_ADDRESS][DOMAIN_NAME] Password Sign In" at bounding box center [784, 237] width 744 height 159
type input "Superuser~[EMAIL_ADDRESS][DOMAIN_NAME]"
click at [776, 316] on button "Sign In" at bounding box center [784, 302] width 59 height 27
